Goal: Transaction & Acquisition: Purchase product/service

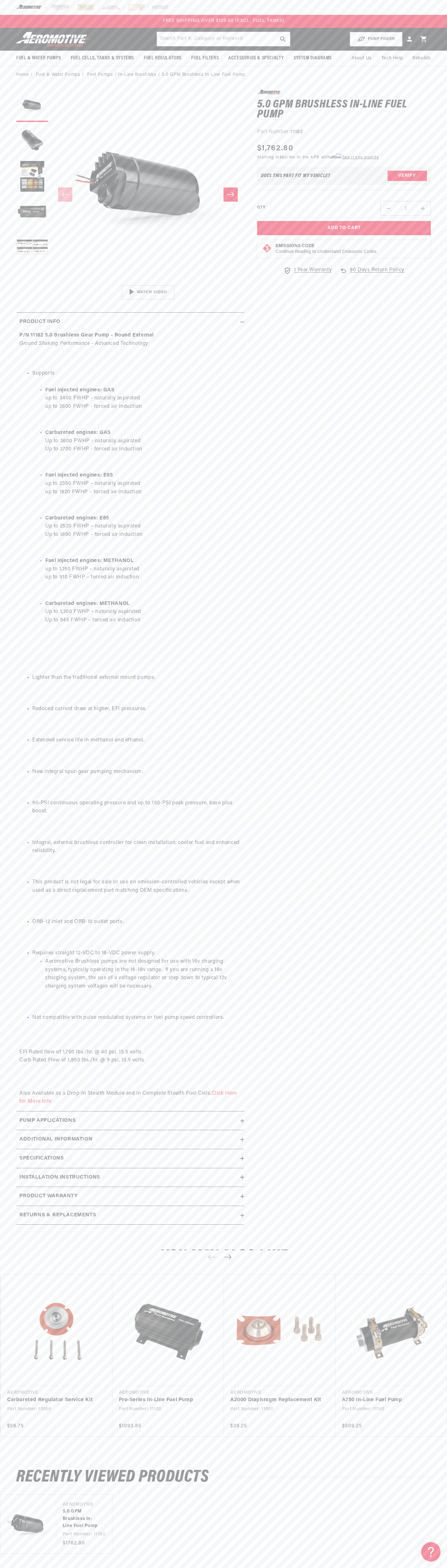
click at [111, 21] on div "FREE SHIPPING OVER $109.00 (EXCL. FUEL TANKS)" at bounding box center [224, 21] width 447 height 13
click at [420, 405] on div "0.0 star rating Write a review 5.0 GPM Brushless In-Line Fuel Pump 5.0 GPM Brus…" at bounding box center [337, 660] width 186 height 1141
click at [341, 1563] on html "Skip to content Your cart Your cart is empty Loading... You may also like Subto…" at bounding box center [224, 784] width 447 height 1568
click at [32, 640] on ul "Supports Fuel injected engines: GAS up to 3400 FWHP - naturally aspirated up to…" at bounding box center [130, 510] width 222 height 281
